Goal: Transaction & Acquisition: Subscribe to service/newsletter

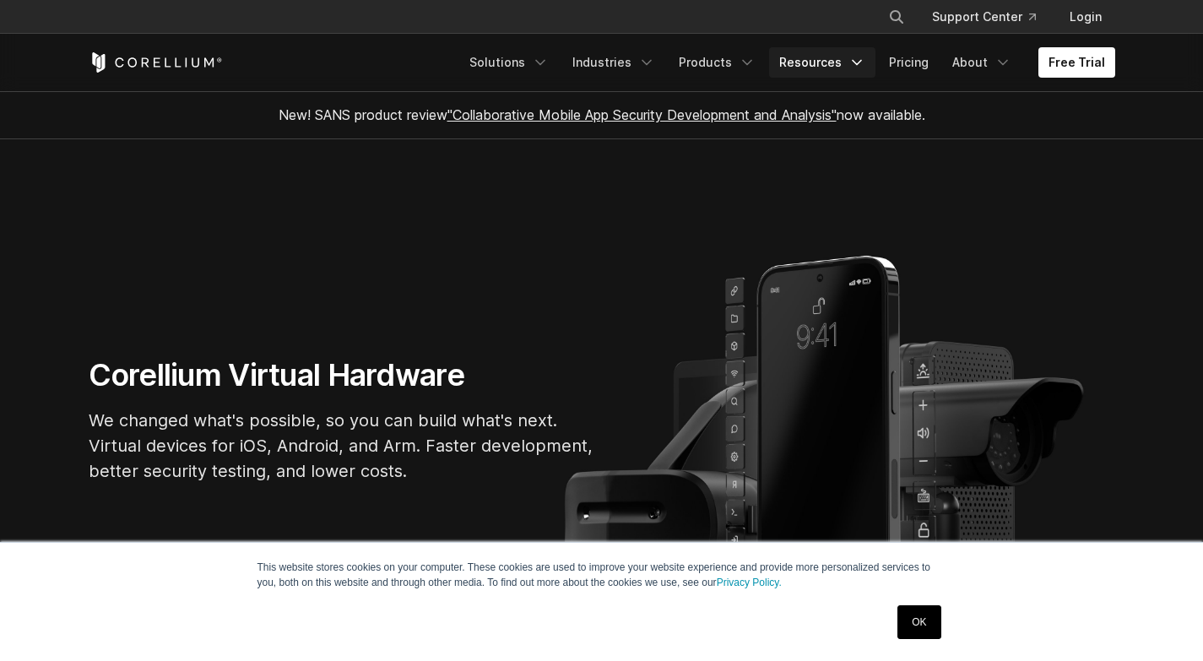
click at [856, 62] on icon "Navigation Menu" at bounding box center [857, 62] width 17 height 17
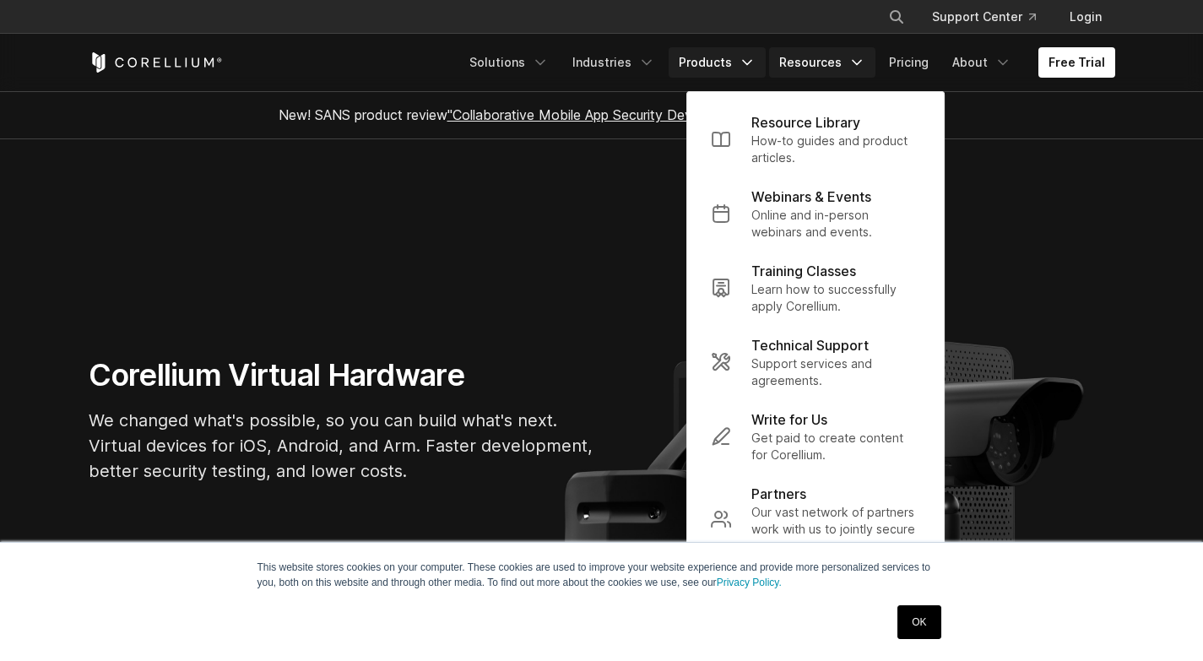
click at [754, 59] on icon "Navigation Menu" at bounding box center [747, 62] width 17 height 17
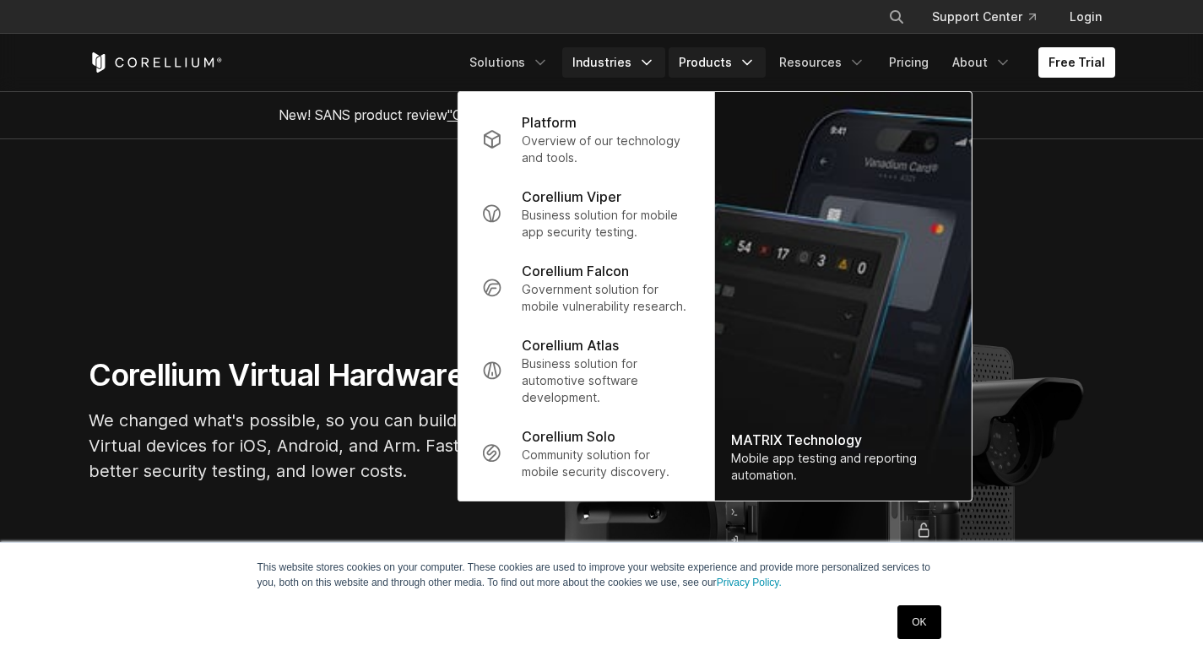
click at [655, 63] on icon "Navigation Menu" at bounding box center [646, 62] width 17 height 17
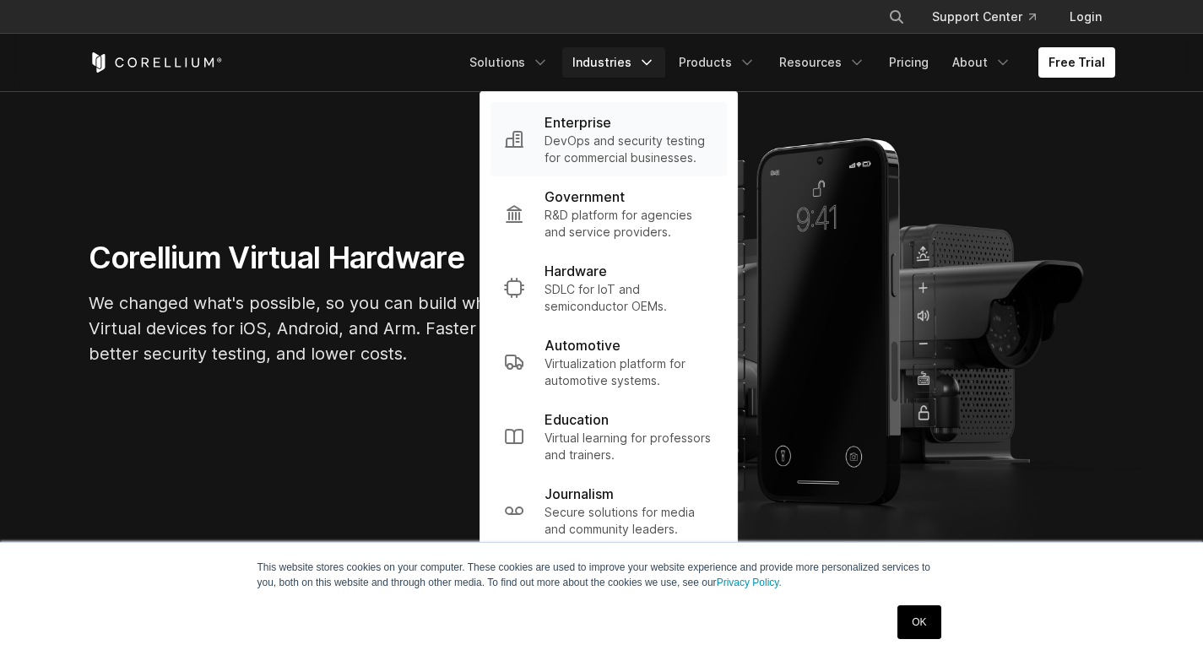
scroll to position [84, 0]
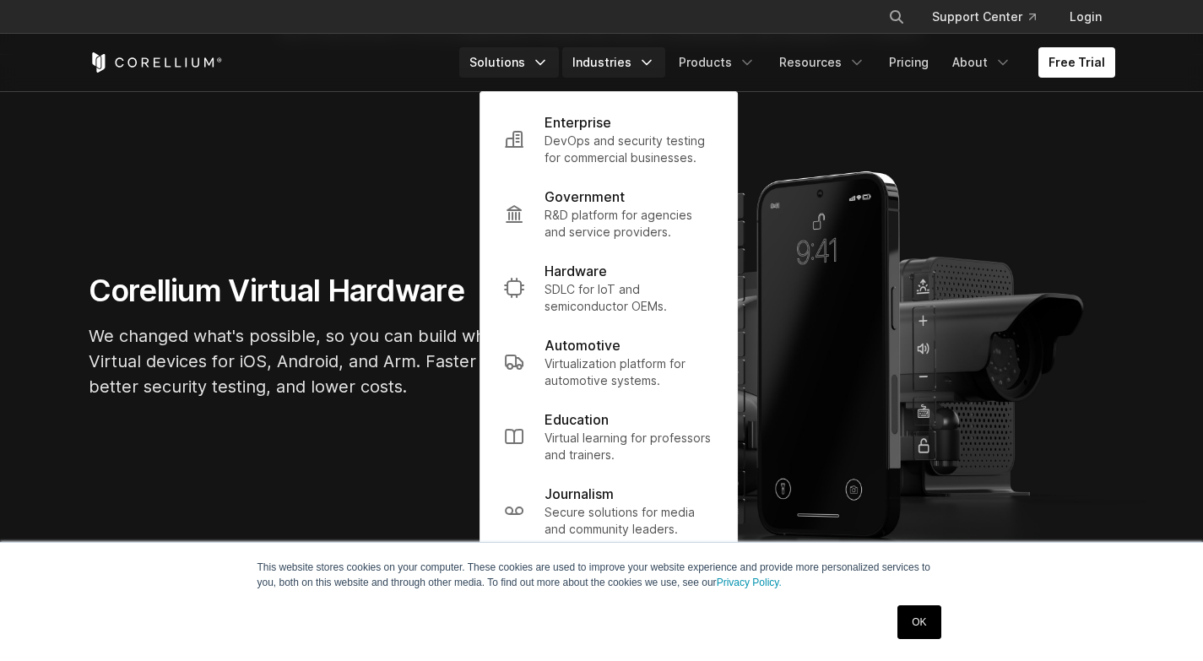
click at [549, 65] on icon "Navigation Menu" at bounding box center [540, 62] width 17 height 17
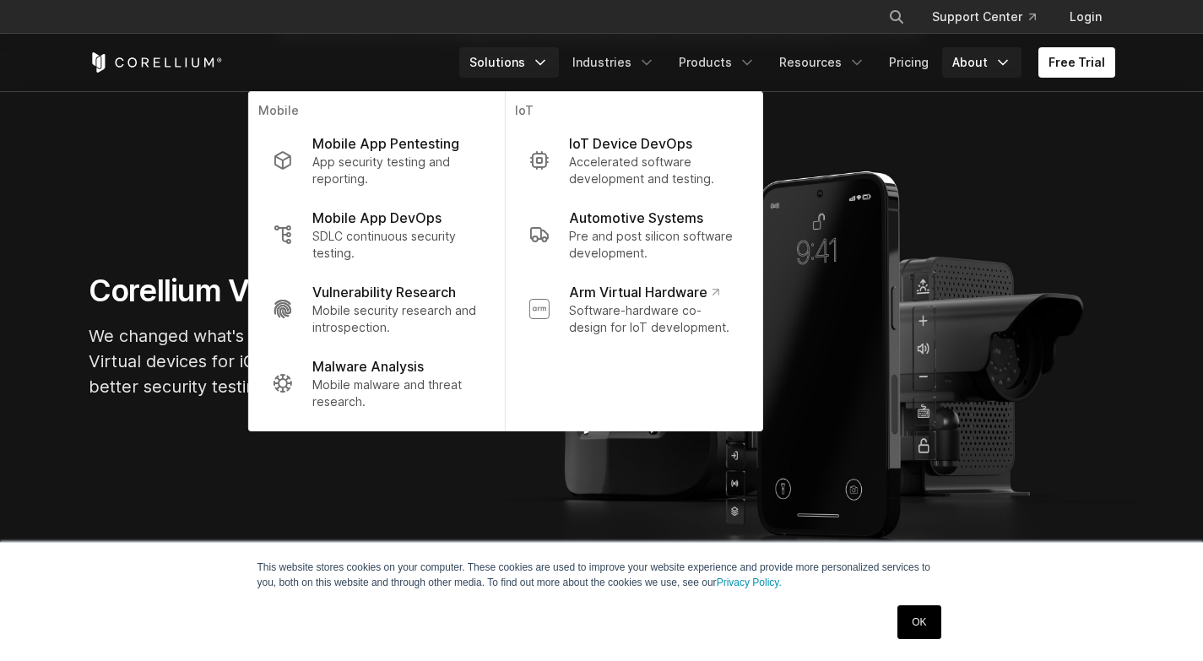
click at [995, 63] on link "About" at bounding box center [982, 62] width 79 height 30
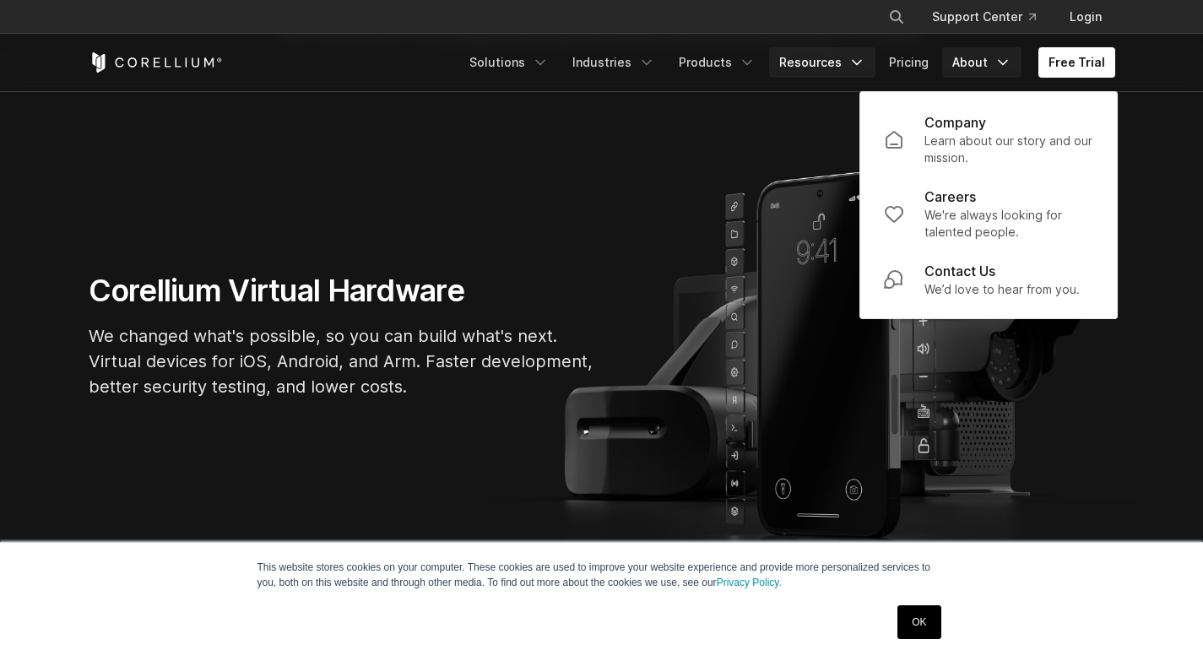
click at [861, 65] on icon "Navigation Menu" at bounding box center [857, 62] width 17 height 17
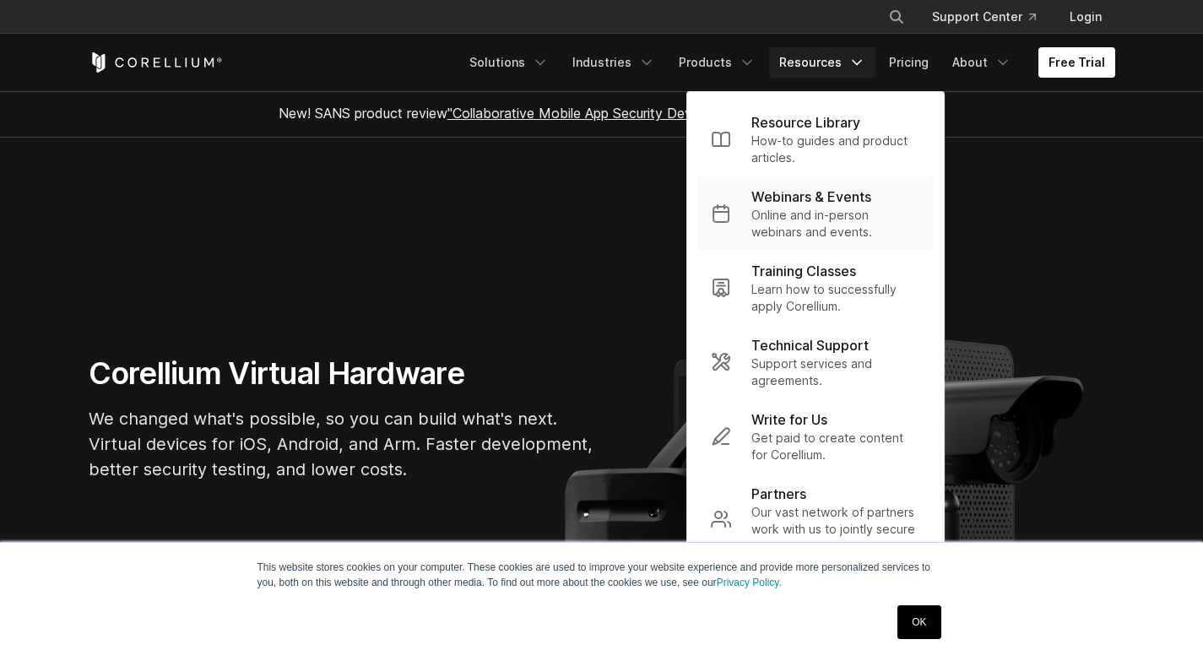
scroll to position [0, 0]
click at [528, 247] on section "Corellium Virtual Hardware We changed what's possible, so you can build what's …" at bounding box center [601, 426] width 1203 height 575
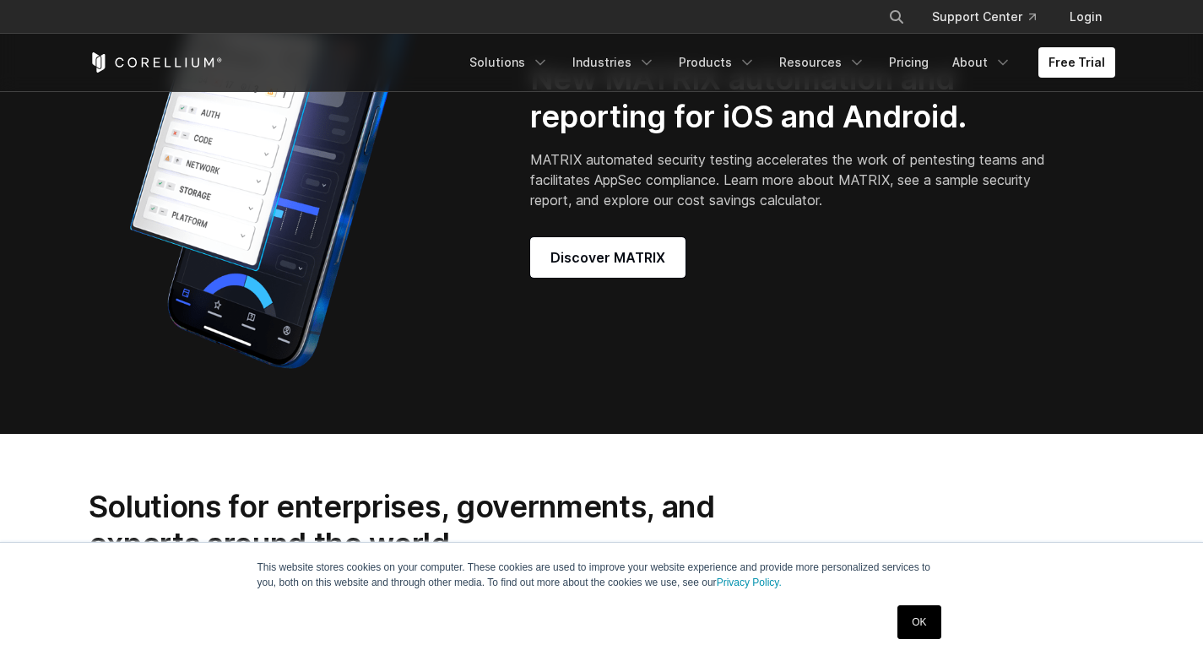
scroll to position [1520, 0]
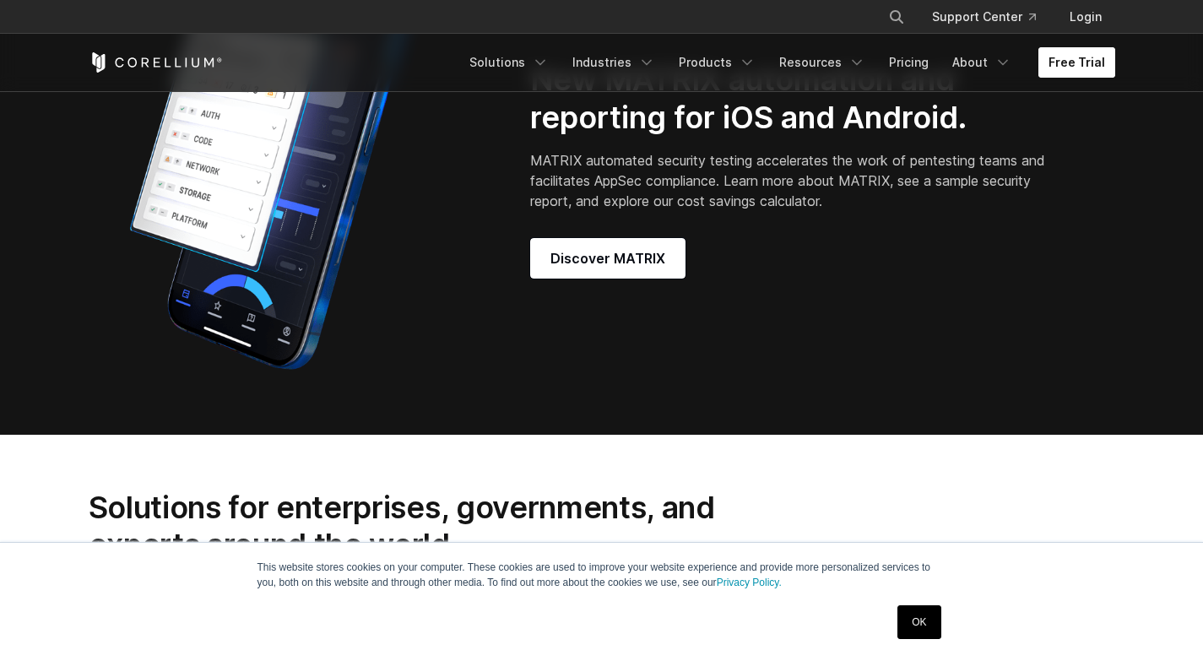
click at [1055, 66] on link "Free Trial" at bounding box center [1077, 62] width 77 height 30
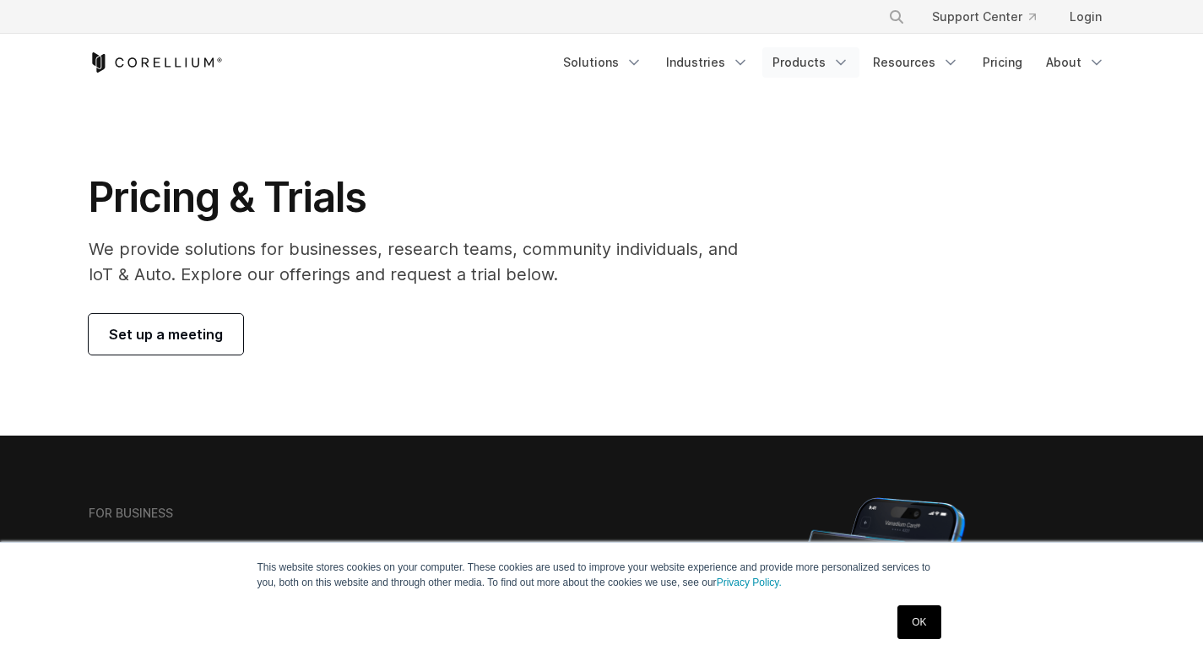
click at [845, 62] on polyline "Navigation Menu" at bounding box center [841, 63] width 8 height 4
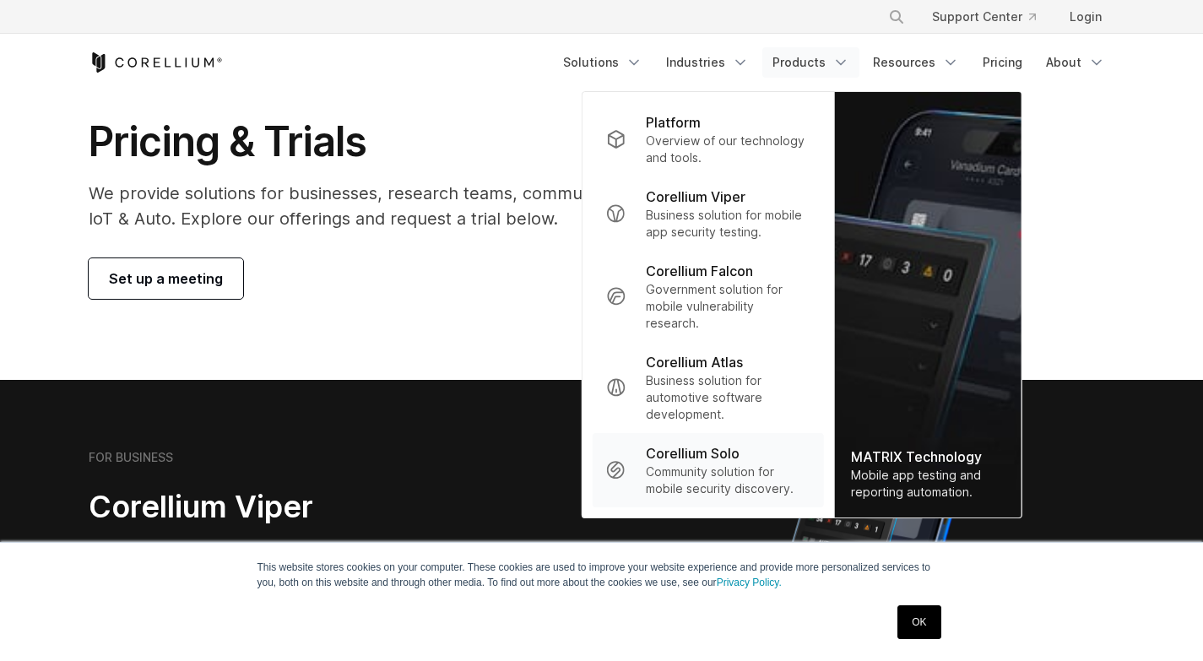
scroll to position [169, 0]
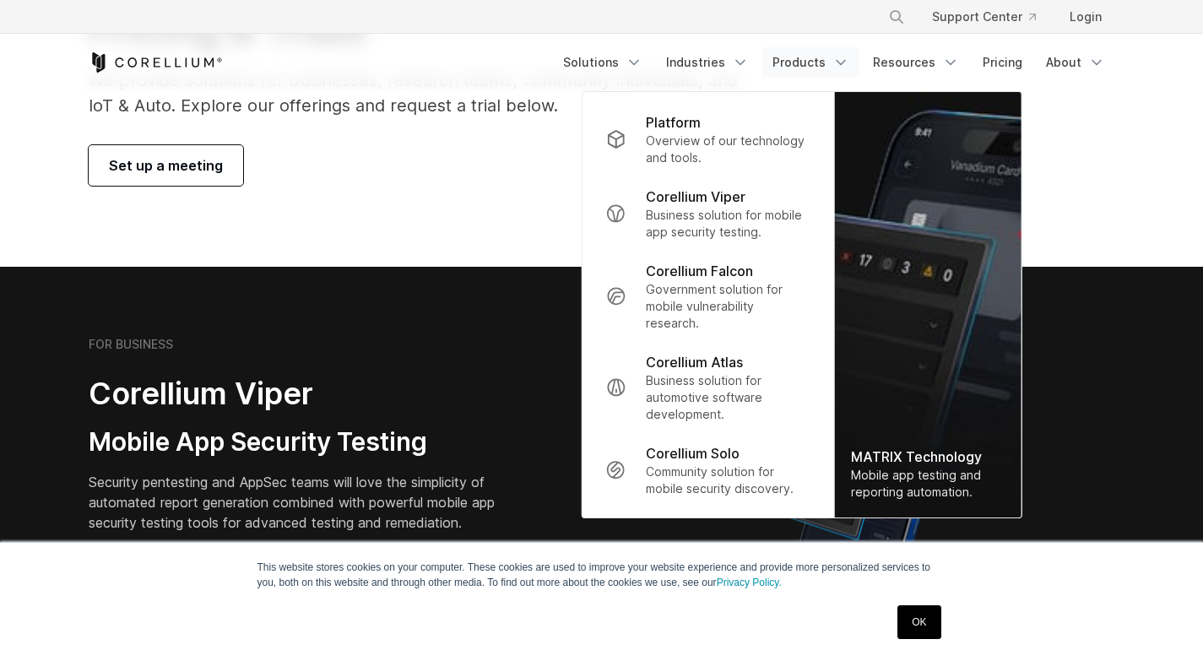
click at [400, 204] on section "Pricing & Trials We provide solutions for businesses, research teams, community…" at bounding box center [601, 94] width 1203 height 345
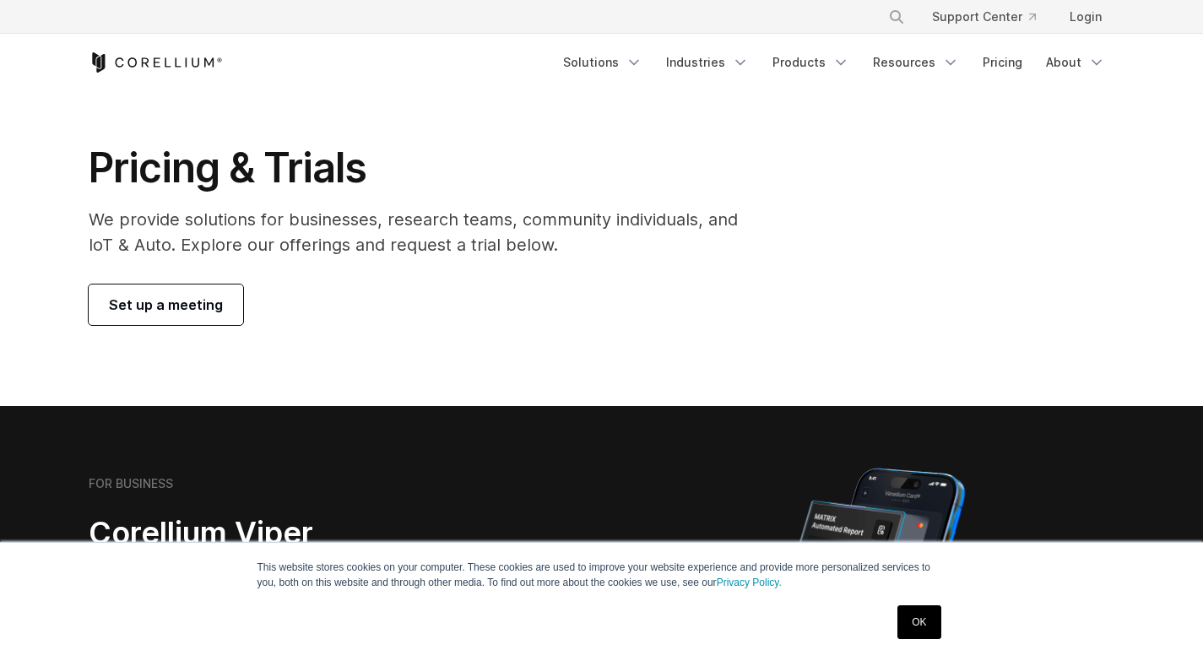
scroll to position [0, 0]
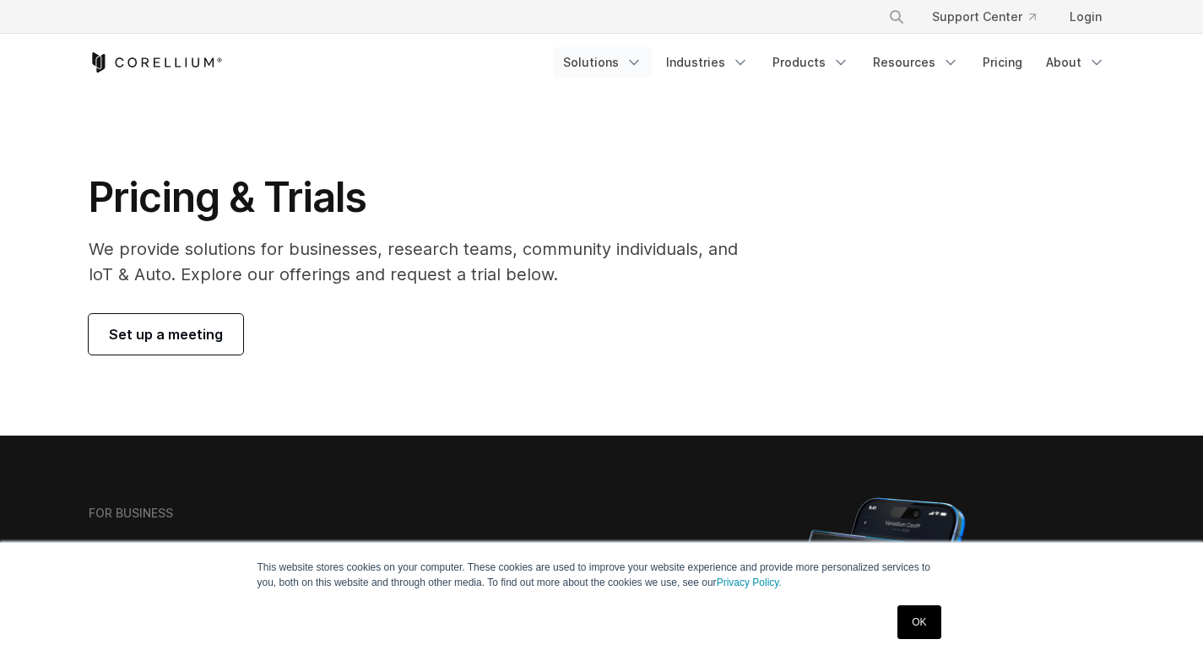
click at [638, 61] on polyline "Navigation Menu" at bounding box center [634, 63] width 8 height 4
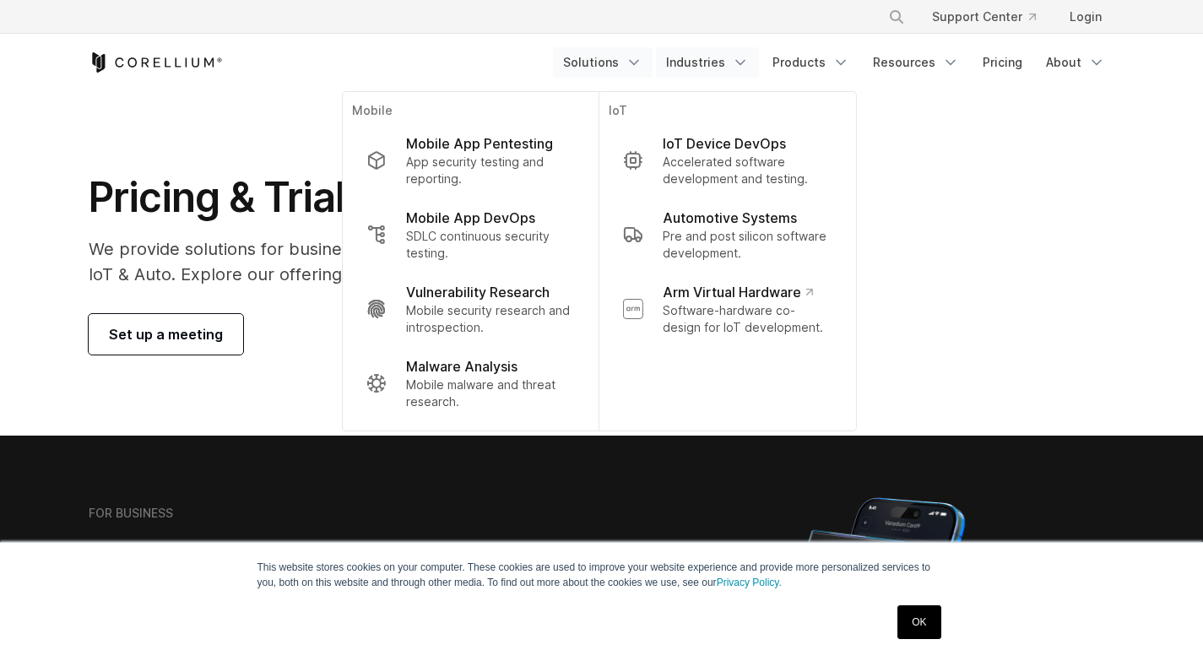
click at [749, 62] on icon "Navigation Menu" at bounding box center [740, 62] width 17 height 17
